Goal: Transaction & Acquisition: Purchase product/service

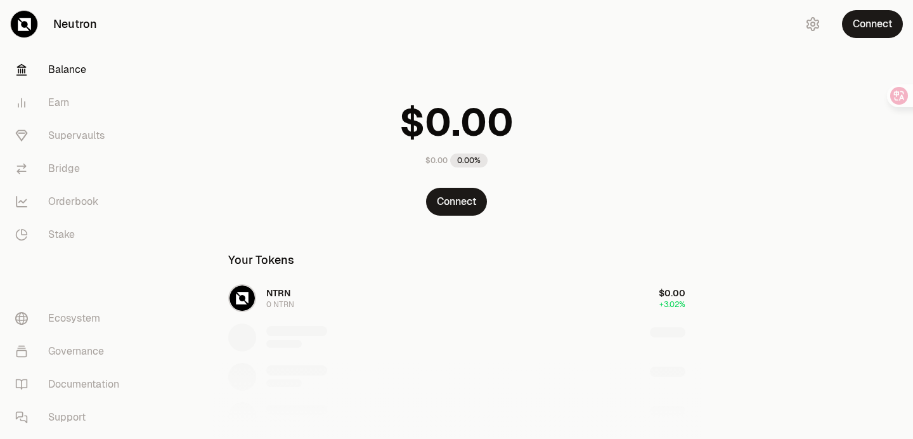
click at [304, 306] on div "NTRN 0 NTRN $0.00 +3.02%" at bounding box center [457, 376] width 488 height 195
click at [81, 110] on link "Earn" at bounding box center [71, 102] width 132 height 33
click at [75, 169] on link "Bridge" at bounding box center [71, 168] width 132 height 33
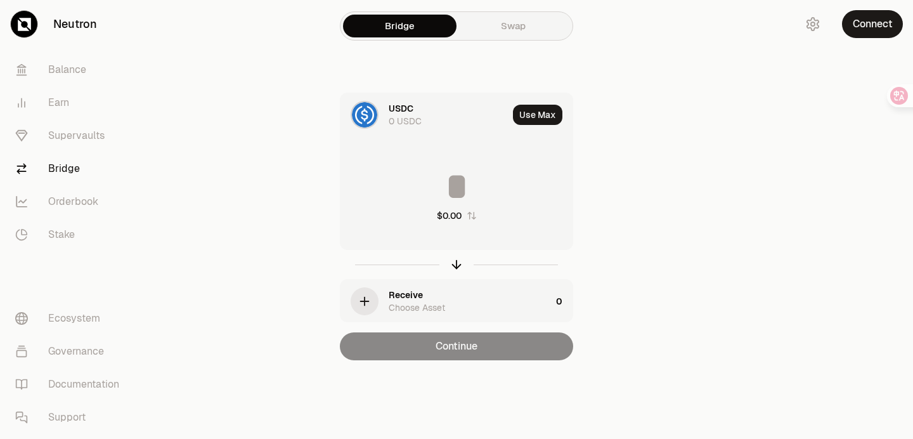
click at [505, 42] on div "Bridge Swap USDC 0 USDC Use Max $0.00 Receive Choose Asset 0 Continue" at bounding box center [456, 205] width 456 height 411
click at [503, 28] on link "Swap" at bounding box center [512, 26] width 113 height 23
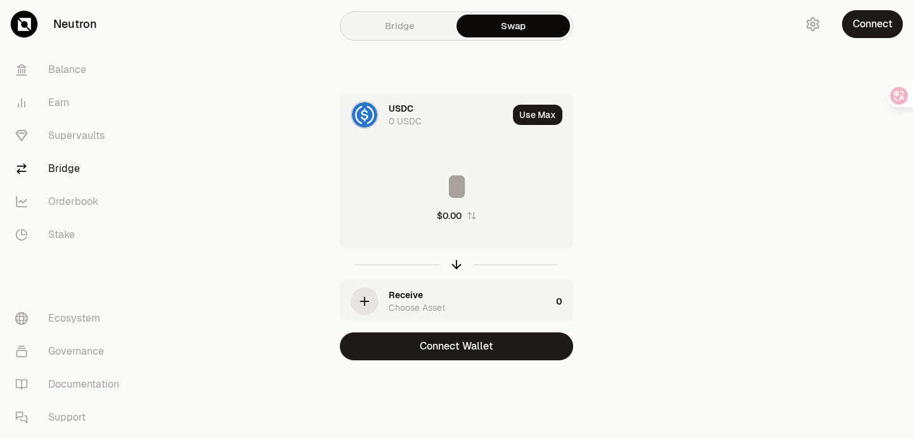
click at [402, 31] on link "Bridge" at bounding box center [399, 26] width 113 height 23
